Goal: Check status: Verify the current state of an ongoing process or item

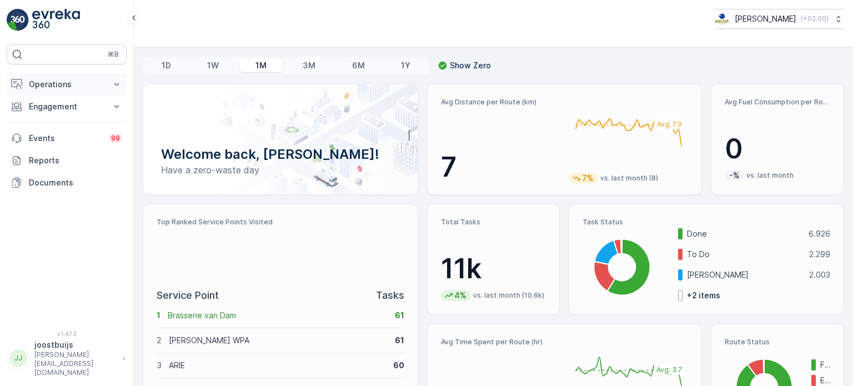
click at [115, 85] on icon at bounding box center [116, 84] width 11 height 11
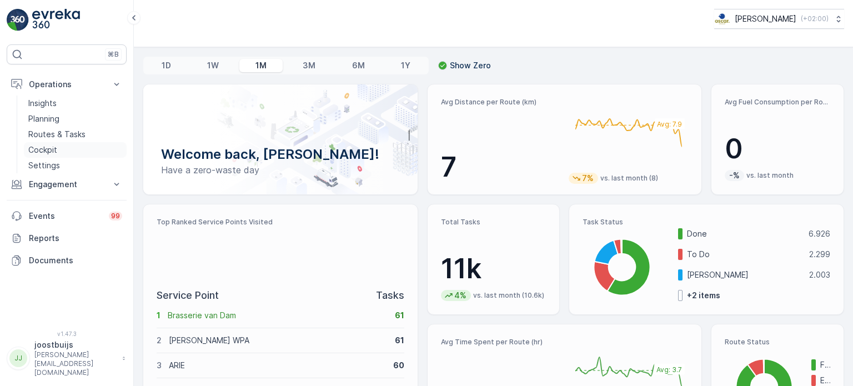
click at [42, 148] on p "Cockpit" at bounding box center [42, 149] width 29 height 11
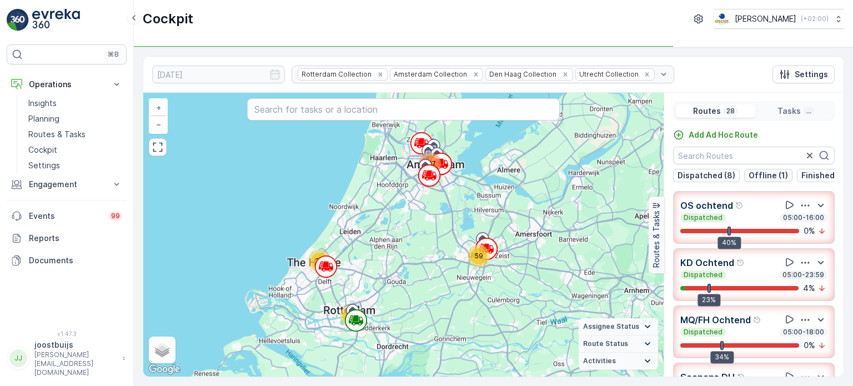
click at [764, 176] on p "Offline (1)" at bounding box center [768, 175] width 39 height 11
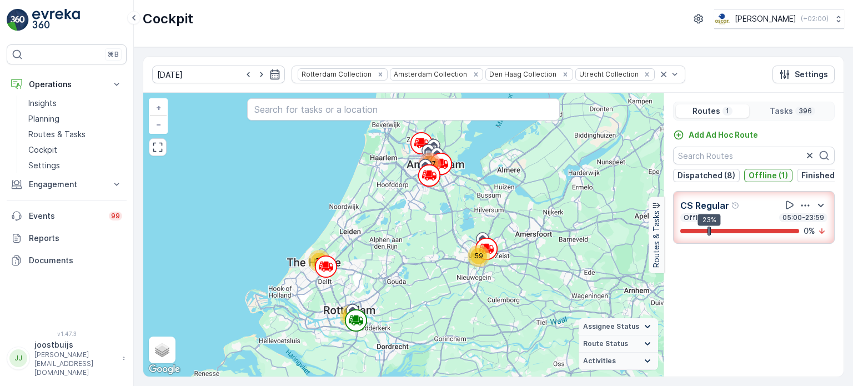
click at [765, 176] on p "Offline (1)" at bounding box center [768, 175] width 39 height 11
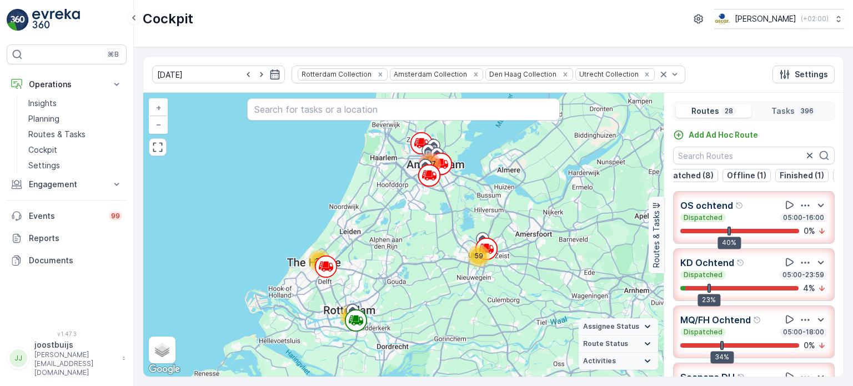
scroll to position [0, 22]
click at [793, 177] on p "Finished (1)" at bounding box center [801, 175] width 44 height 11
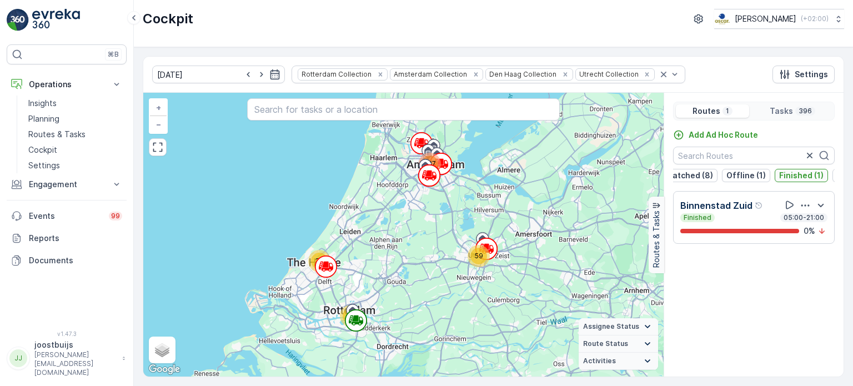
click at [786, 173] on p "Finished (1)" at bounding box center [801, 175] width 44 height 11
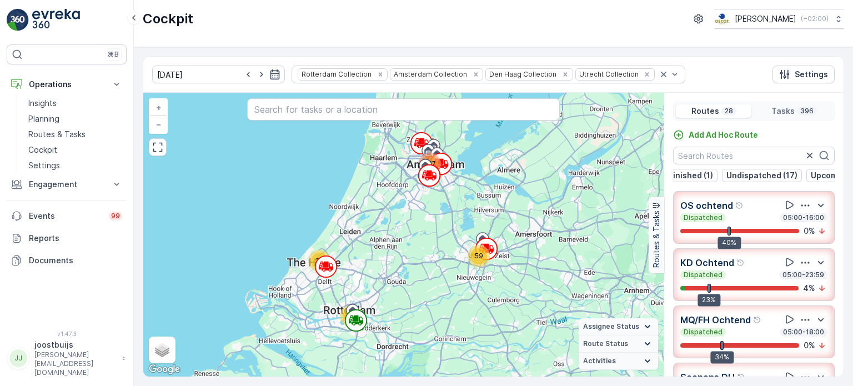
scroll to position [0, 133]
click at [739, 177] on p "Undispatched (17)" at bounding box center [761, 175] width 71 height 11
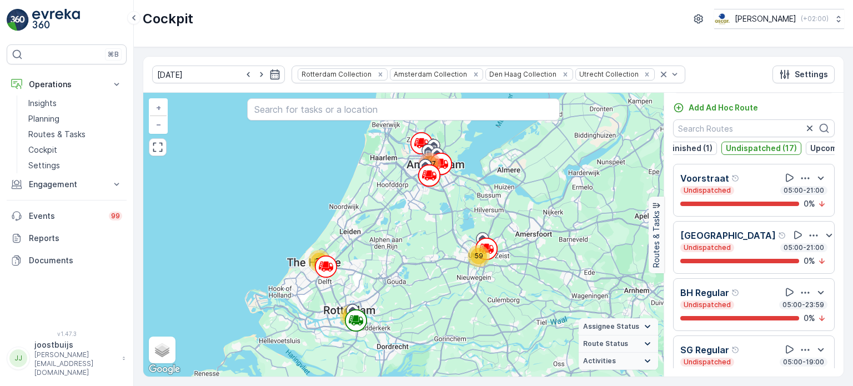
scroll to position [0, 0]
click at [756, 148] on p "Undispatched (17)" at bounding box center [761, 148] width 71 height 11
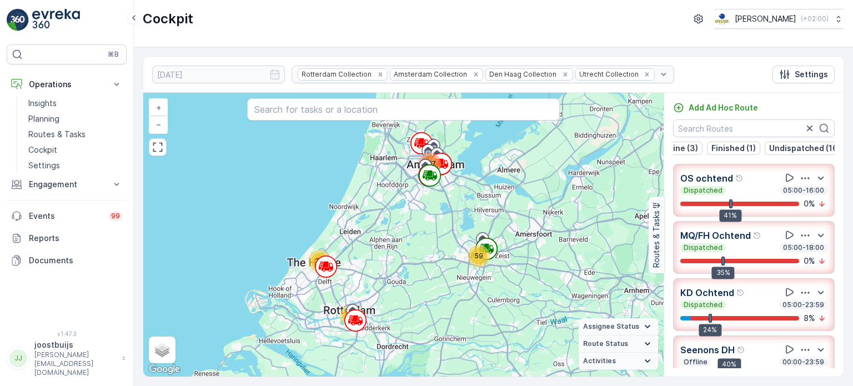
scroll to position [0, 139]
click at [760, 144] on p "Undispatched (16)" at bounding box center [758, 148] width 72 height 11
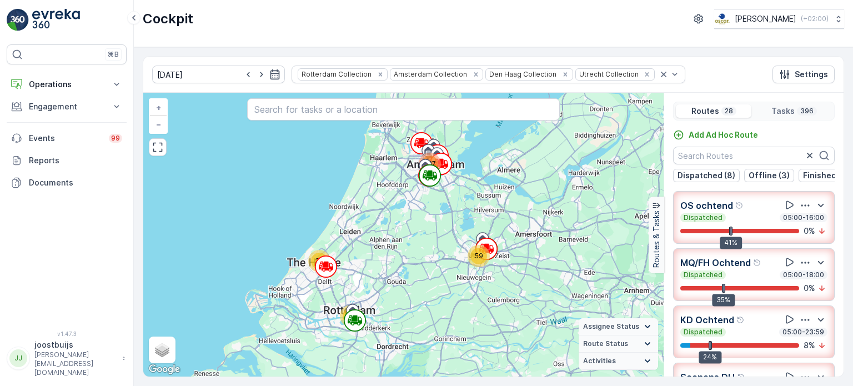
scroll to position [0, 139]
click at [766, 172] on p "Undispatched (15)" at bounding box center [757, 175] width 71 height 11
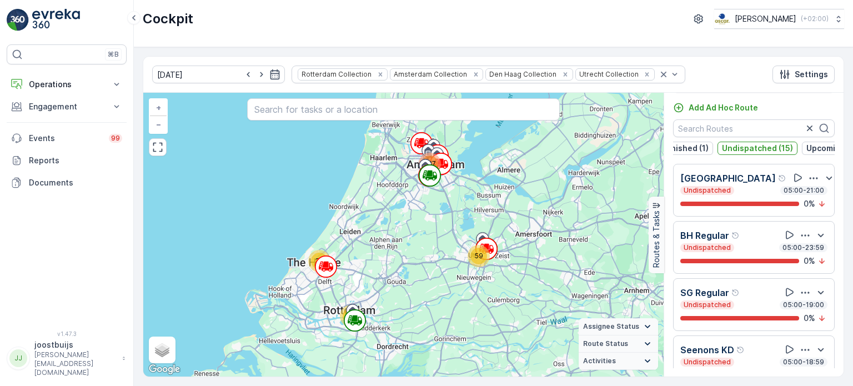
scroll to position [0, 0]
click at [755, 144] on p "Offline (3)" at bounding box center [769, 148] width 41 height 11
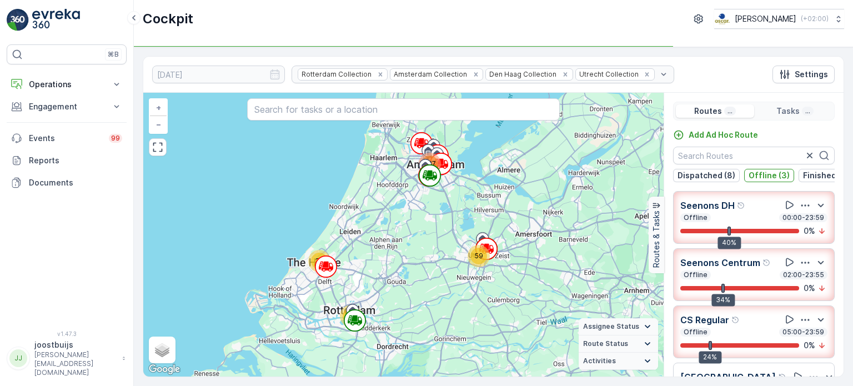
scroll to position [0, 139]
click at [762, 178] on p "Undispatched (15)" at bounding box center [757, 175] width 71 height 11
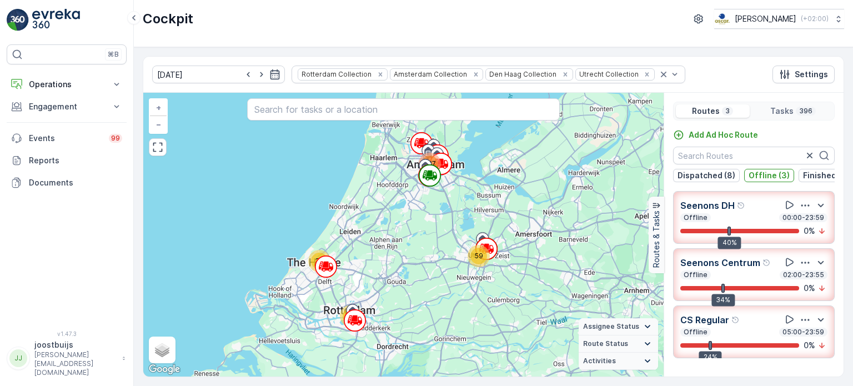
scroll to position [0, 0]
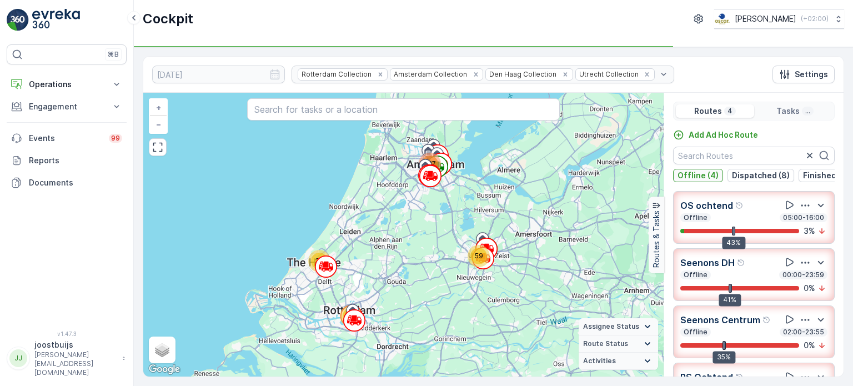
click at [691, 177] on p "Offline (4)" at bounding box center [698, 175] width 41 height 11
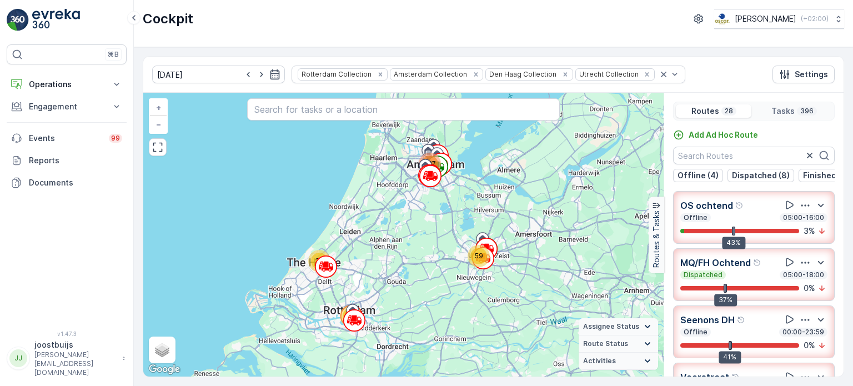
scroll to position [0, 160]
click at [750, 177] on p "Undispatched (14)" at bounding box center [758, 175] width 72 height 11
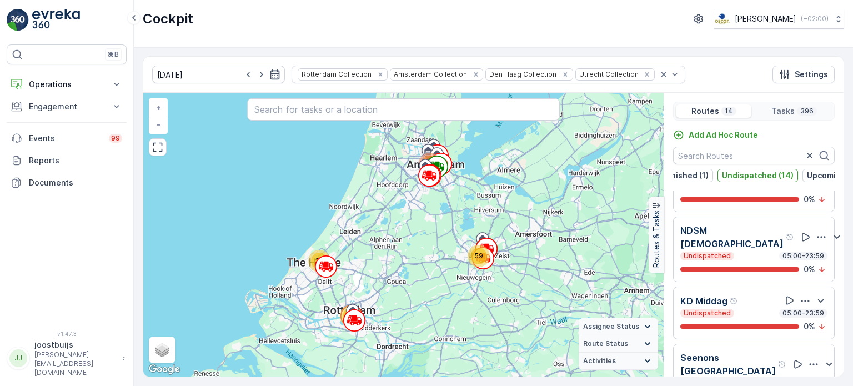
scroll to position [599, 0]
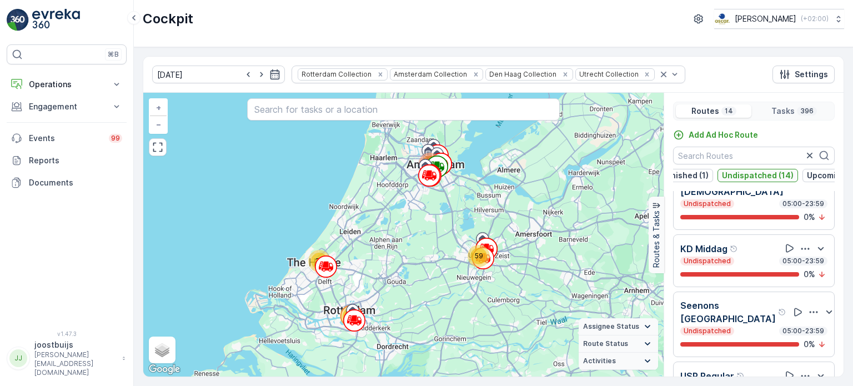
click at [733, 170] on p "Undispatched (14)" at bounding box center [758, 175] width 72 height 11
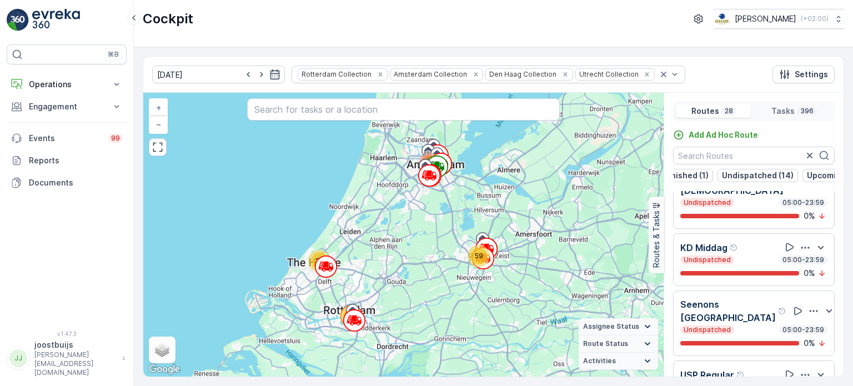
drag, startPoint x: 787, startPoint y: 181, endPoint x: 827, endPoint y: 182, distance: 40.6
click at [842, 181] on div "Routes 28 Tasks 396 Add Ad Hoc Route Offline (4) Dispatched (8) Finished (1) Un…" at bounding box center [754, 235] width 180 height 284
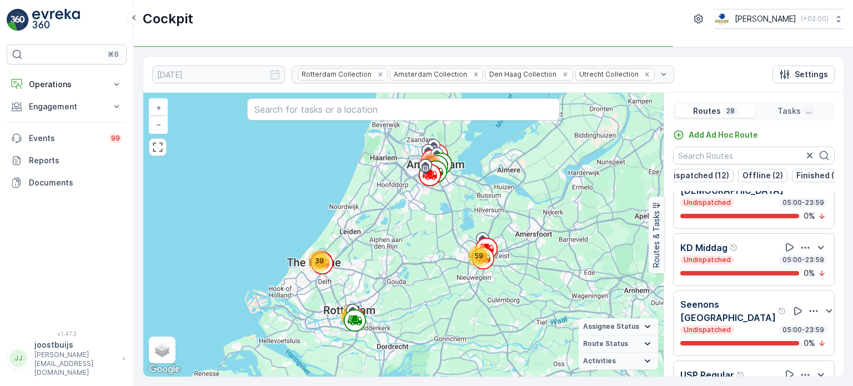
scroll to position [0, 0]
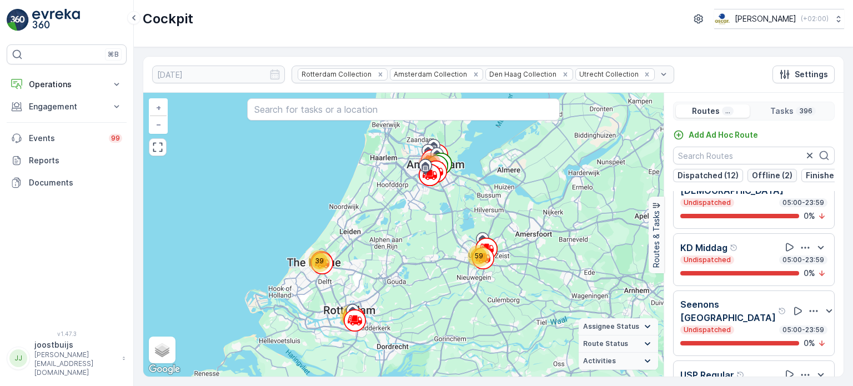
click at [763, 173] on p "Offline (2)" at bounding box center [772, 175] width 41 height 11
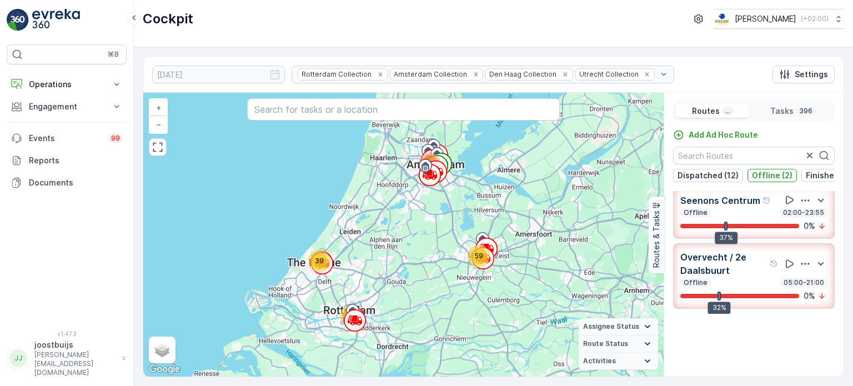
scroll to position [4, 0]
drag, startPoint x: 731, startPoint y: 181, endPoint x: 758, endPoint y: 184, distance: 27.4
click at [758, 182] on div "Dispatched (12) Offline (2) Finished (1) Undispatched (12) Upcoming (1)" at bounding box center [754, 175] width 162 height 13
click at [729, 174] on p "Undispatched (12)" at bounding box center [739, 175] width 71 height 11
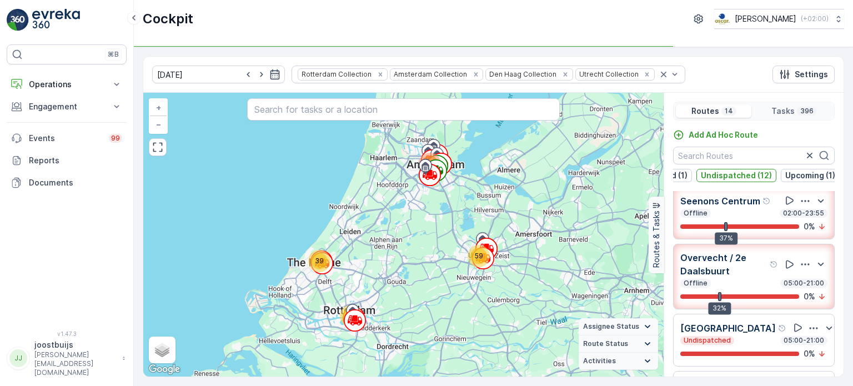
scroll to position [0, 0]
